Goal: Task Accomplishment & Management: Manage account settings

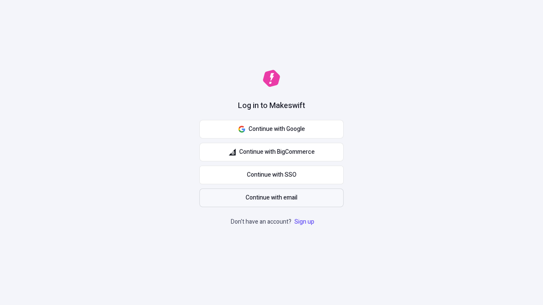
click at [271, 198] on span "Continue with email" at bounding box center [271, 197] width 52 height 9
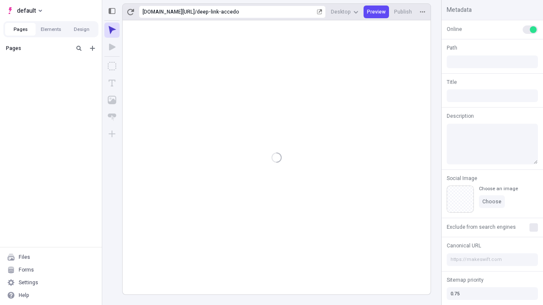
type input "/deep-link-accedo"
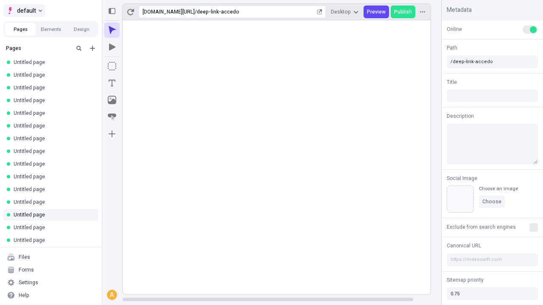
click at [24, 11] on span "default" at bounding box center [26, 11] width 19 height 10
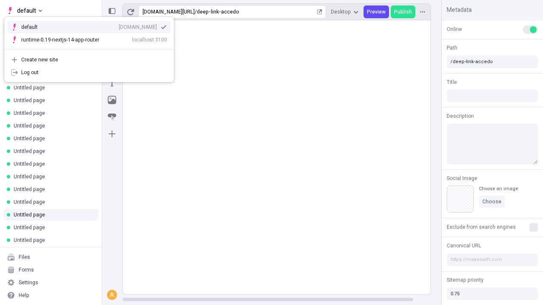
click at [89, 60] on div "Create new site" at bounding box center [94, 59] width 146 height 7
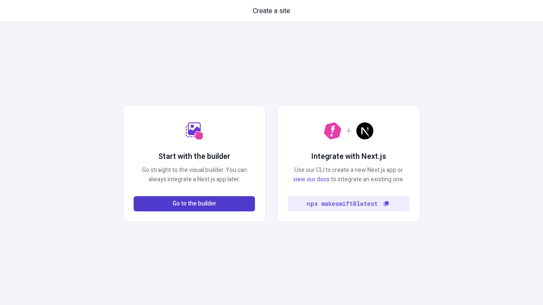
click at [194, 204] on span "Go to the builder" at bounding box center [195, 203] width 44 height 9
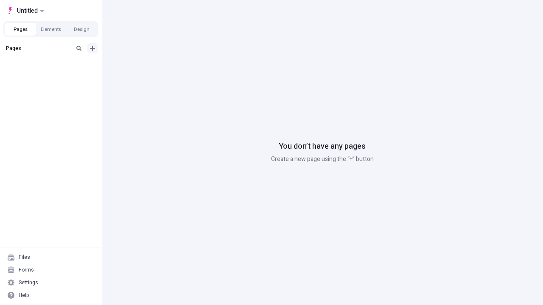
click at [92, 48] on icon "Add new" at bounding box center [92, 48] width 5 height 5
click at [137, 66] on span "Blank page" at bounding box center [142, 65] width 53 height 7
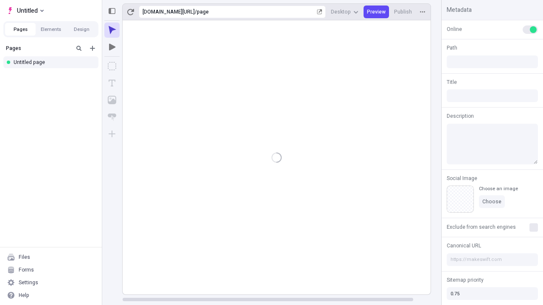
type input "/page"
click at [403, 12] on span "Publish" at bounding box center [403, 11] width 18 height 7
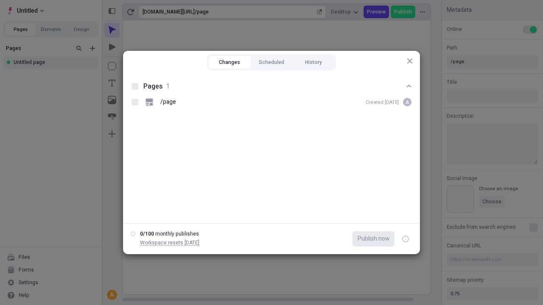
click at [229, 62] on button "Changes" at bounding box center [230, 62] width 42 height 13
click at [135, 86] on div at bounding box center [134, 86] width 7 height 7
checkbox input "true"
click at [405, 239] on icon "button" at bounding box center [406, 239] width 2 height 3
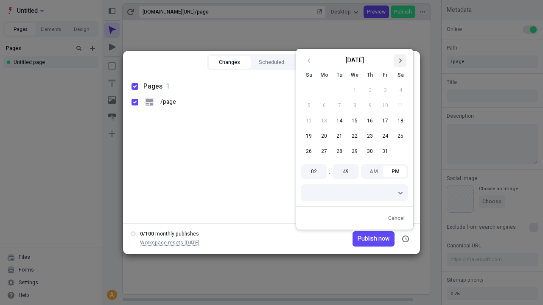
click at [400, 61] on icon "Go to next month" at bounding box center [399, 60] width 5 height 5
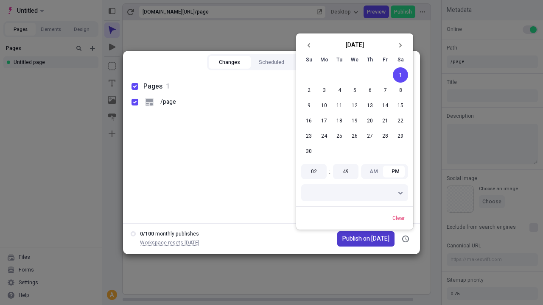
click at [360, 239] on span "Publish on [DATE]" at bounding box center [365, 238] width 47 height 9
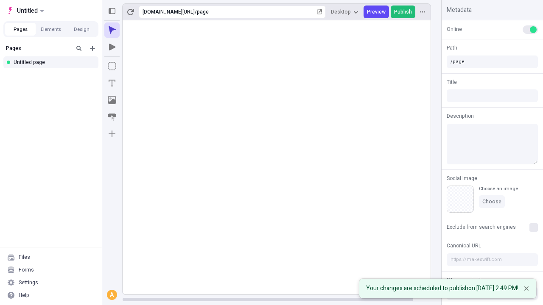
click at [403, 12] on span "Publish" at bounding box center [403, 11] width 18 height 7
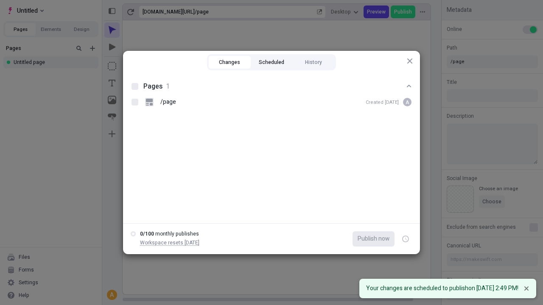
click at [271, 62] on button "Scheduled" at bounding box center [272, 62] width 42 height 13
